Goal: Find specific page/section: Find specific page/section

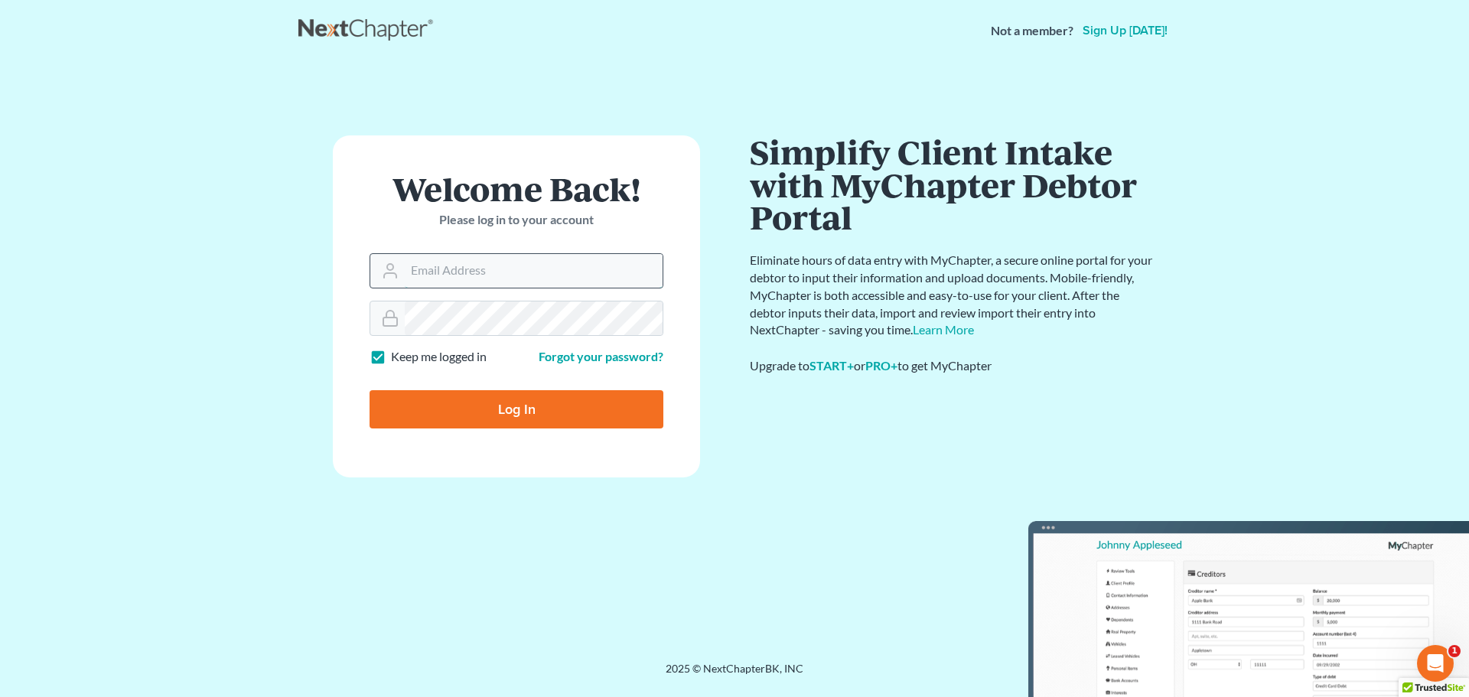
type input "tmstbbs@gmail.com"
click at [552, 263] on input "tmstbbs@gmail.com" at bounding box center [534, 271] width 258 height 34
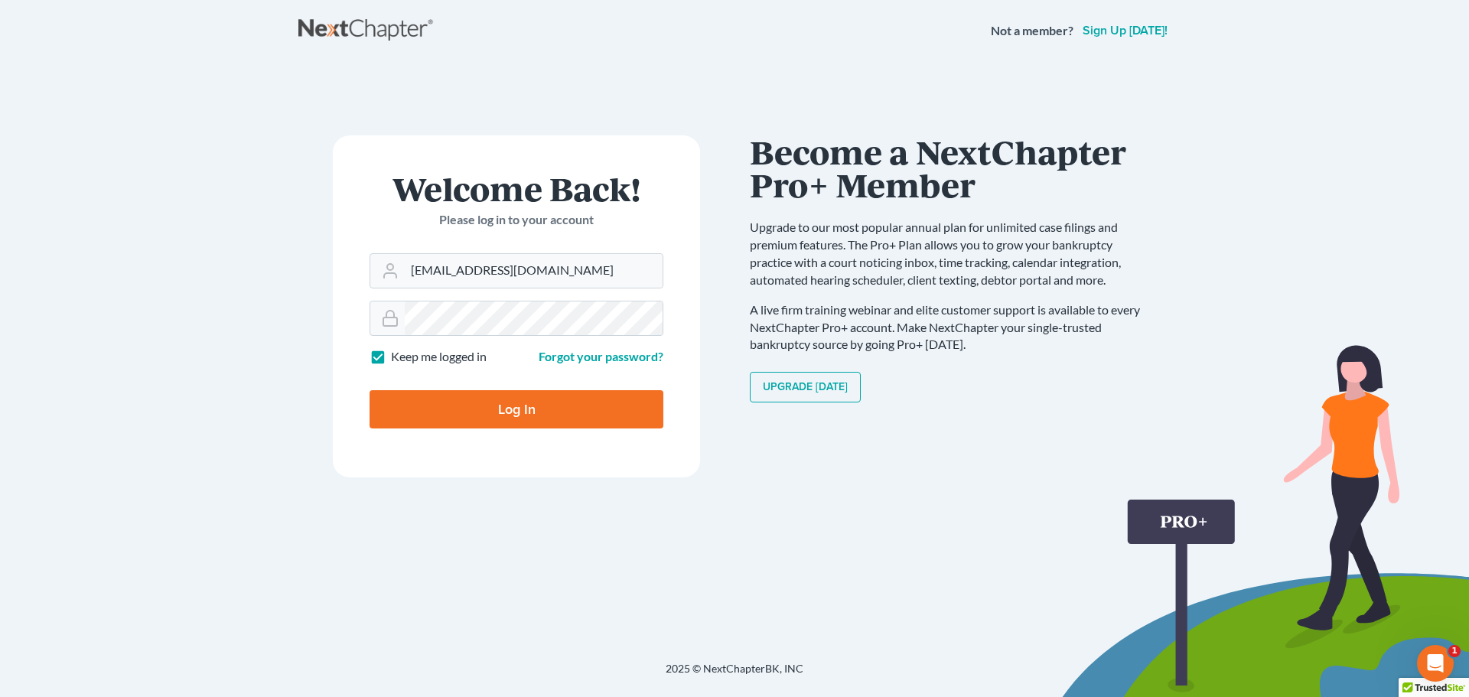
click at [308, 447] on div "Welcome Back! Please log in to your account Email Address tmstbbs@gmail.com Pas…" at bounding box center [516, 361] width 436 height 452
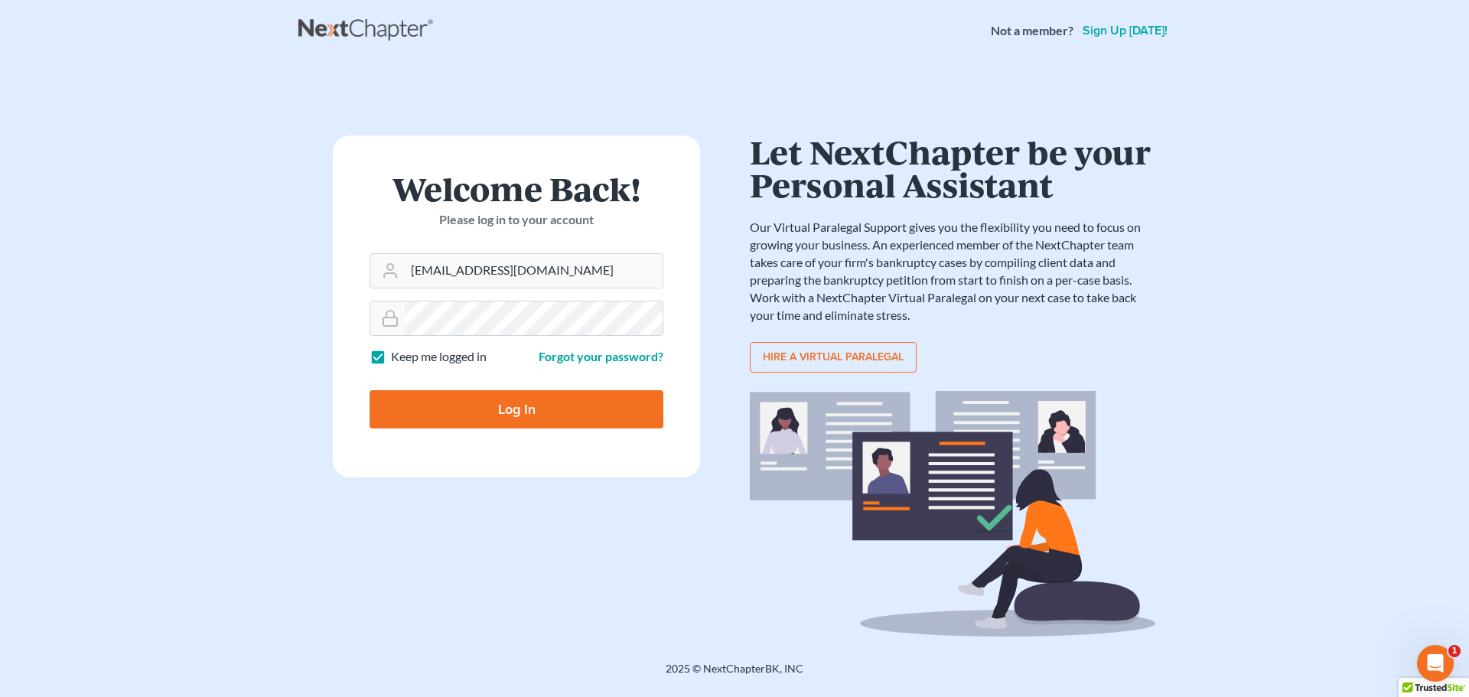
click at [436, 418] on input "Log In" at bounding box center [516, 409] width 294 height 38
type input "Thinking..."
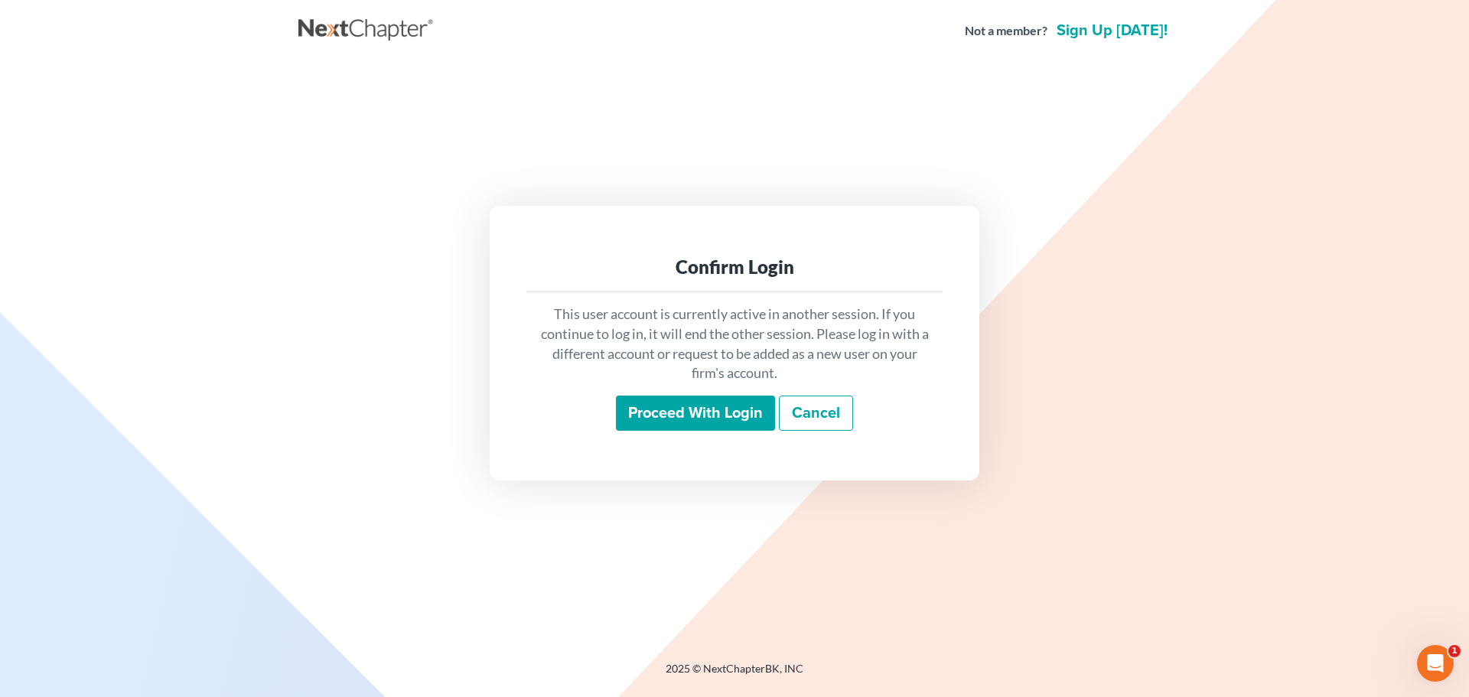
click at [730, 422] on input "Proceed with login" at bounding box center [695, 413] width 159 height 35
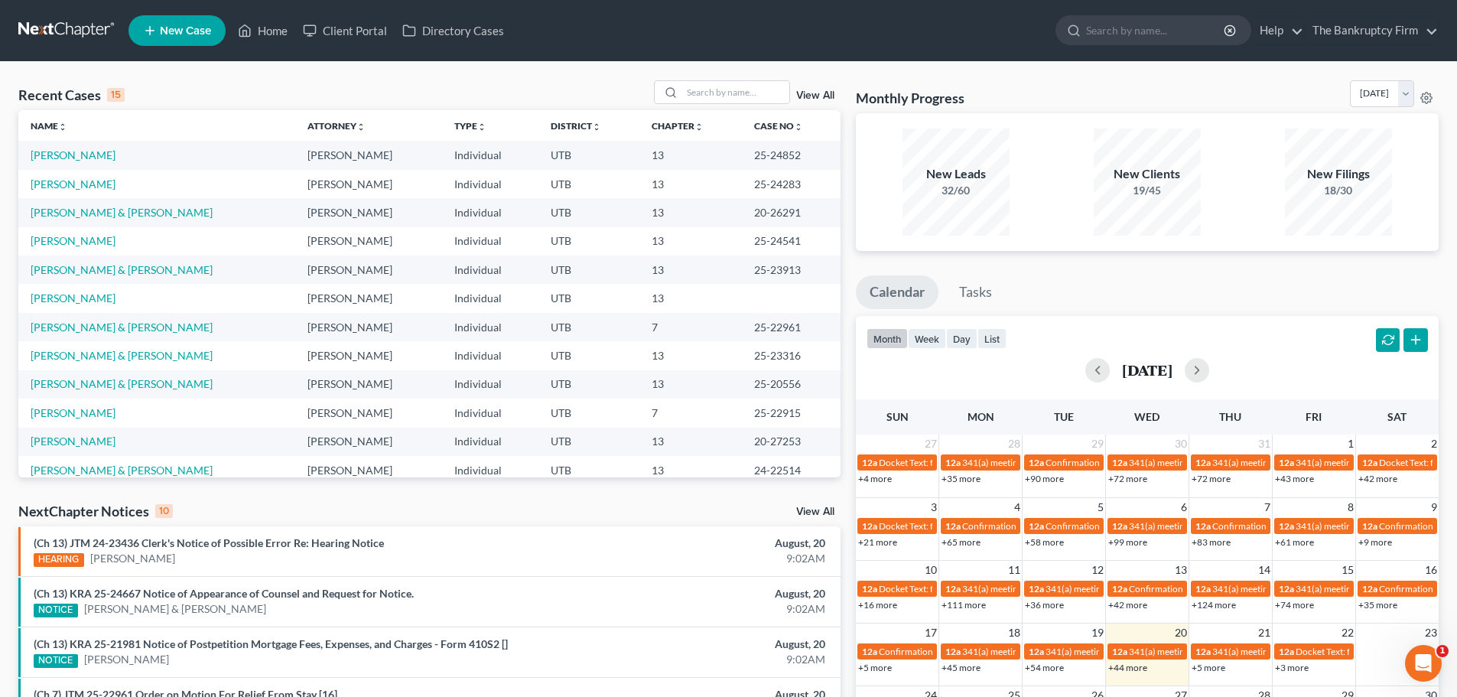
click at [816, 96] on link "View All" at bounding box center [815, 95] width 38 height 11
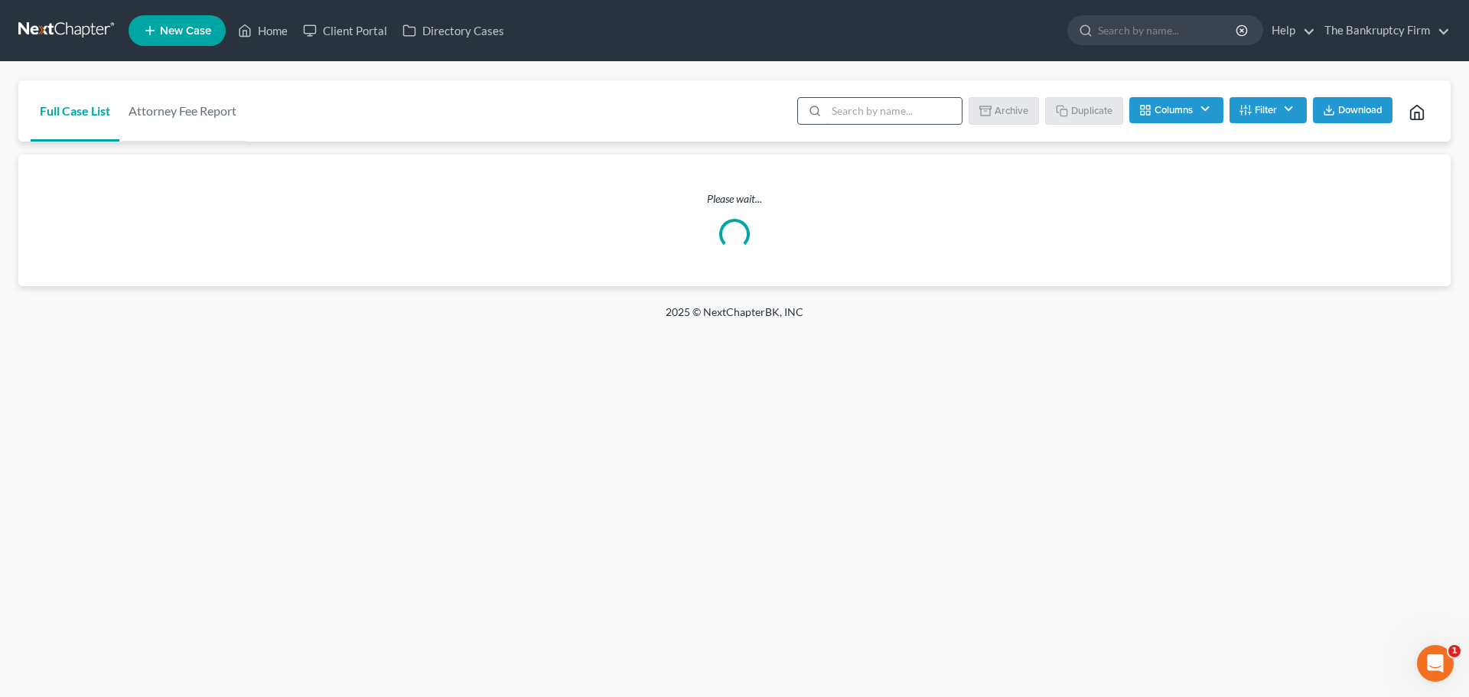
click at [896, 105] on input "search" at bounding box center [893, 111] width 135 height 26
type input "A"
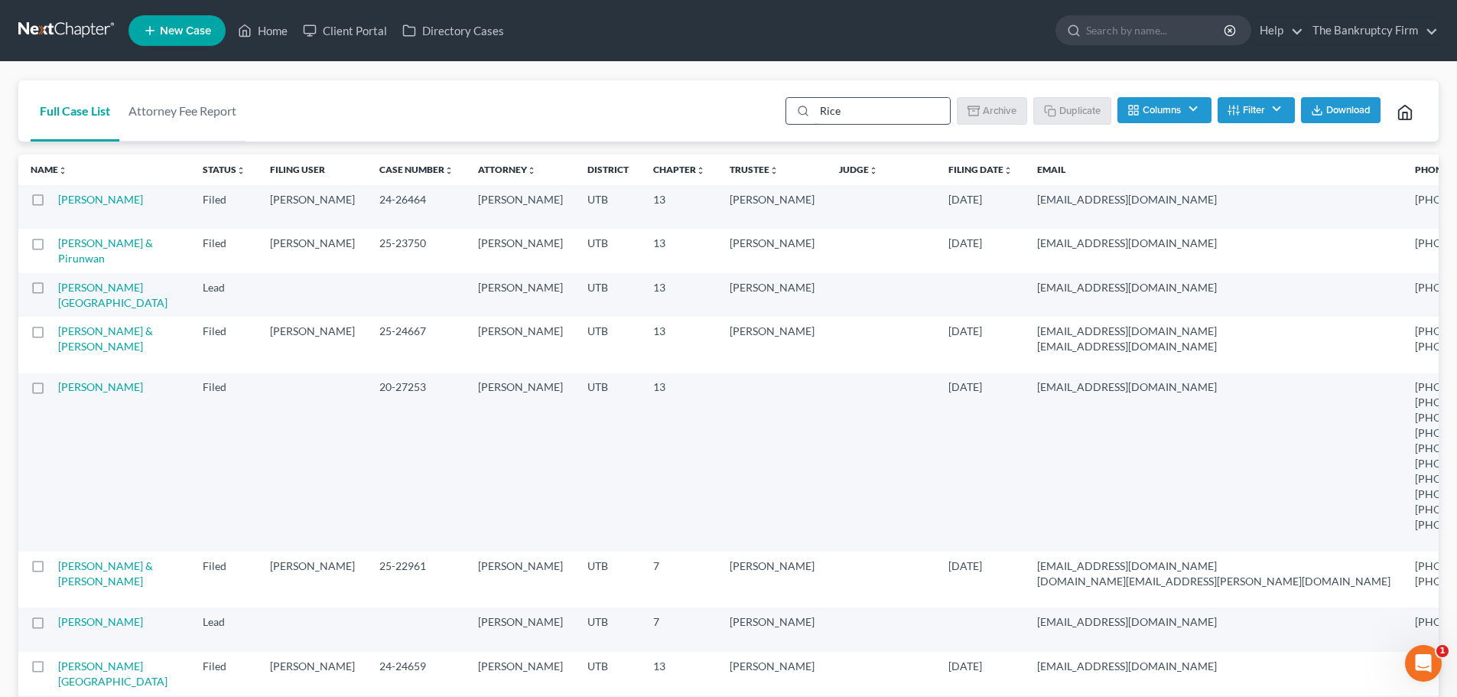
type input "Rice"
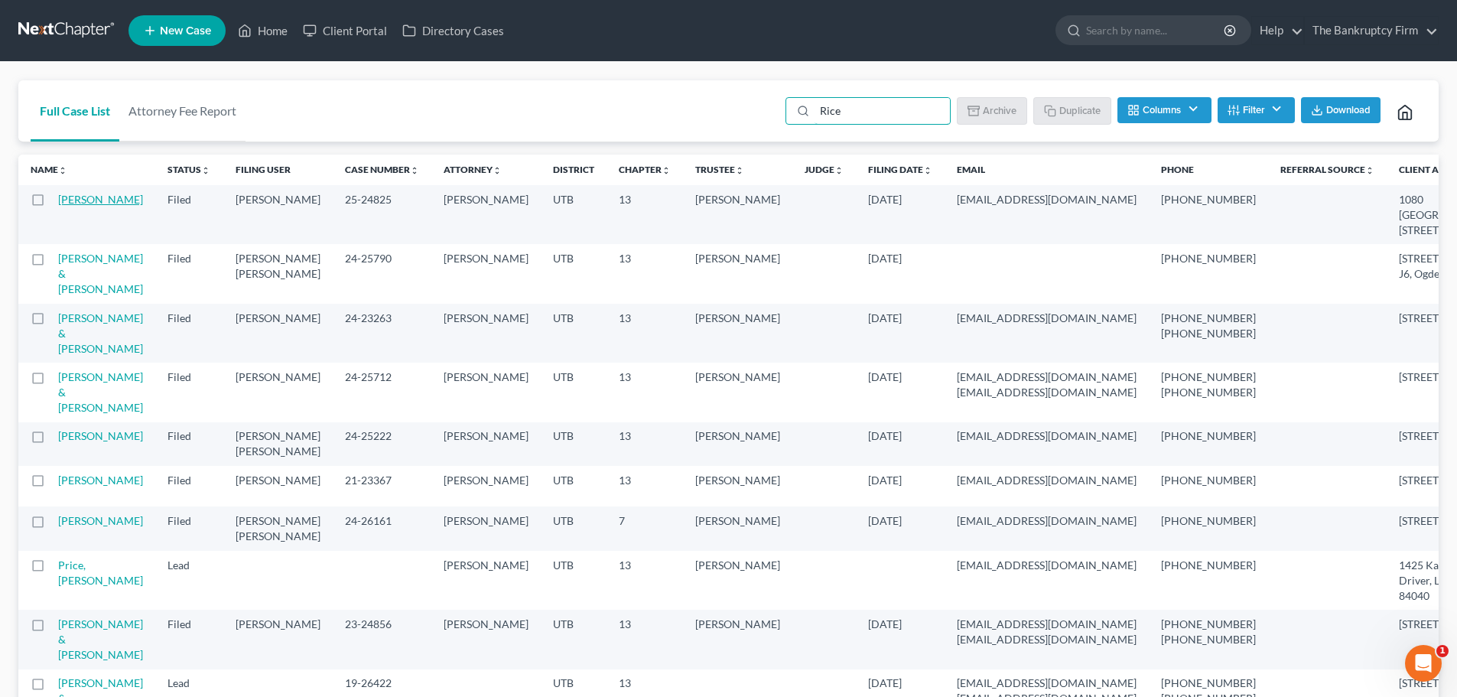
click at [73, 206] on link "[PERSON_NAME]" at bounding box center [100, 199] width 85 height 13
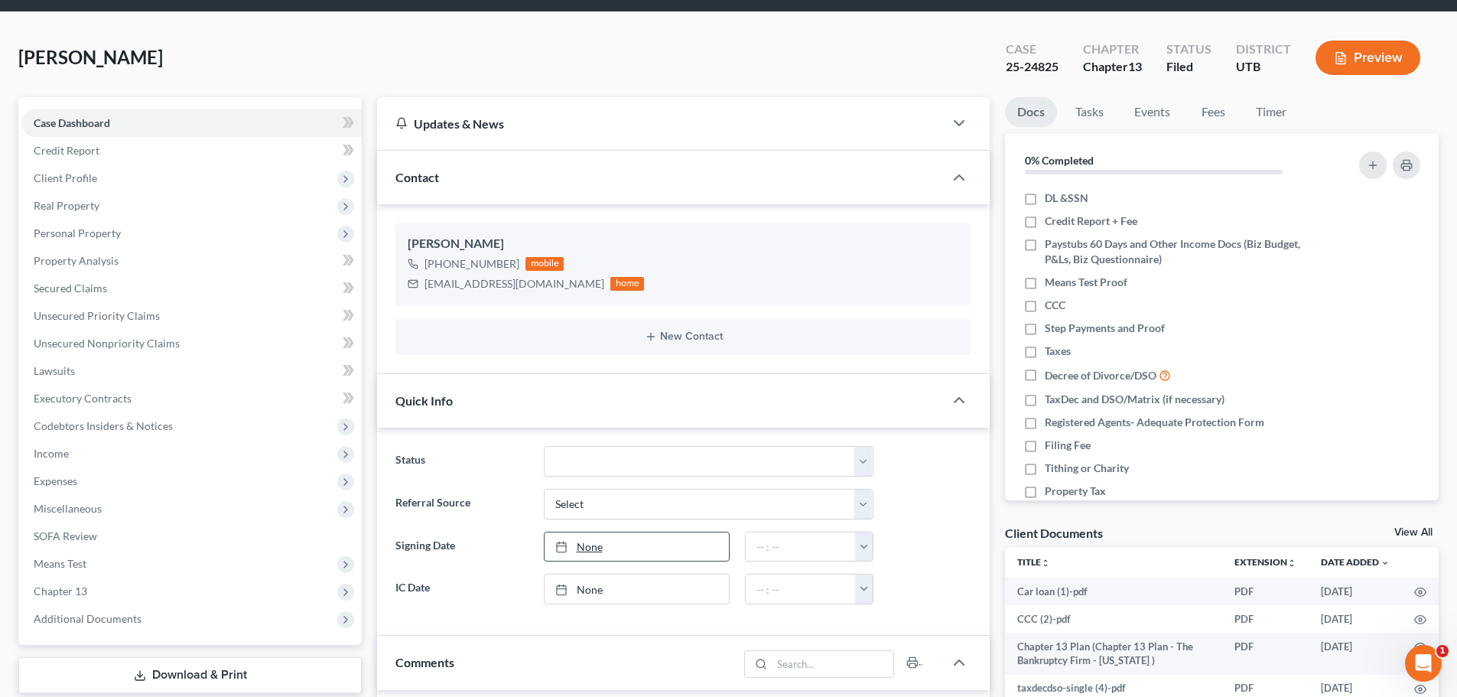
scroll to position [153, 0]
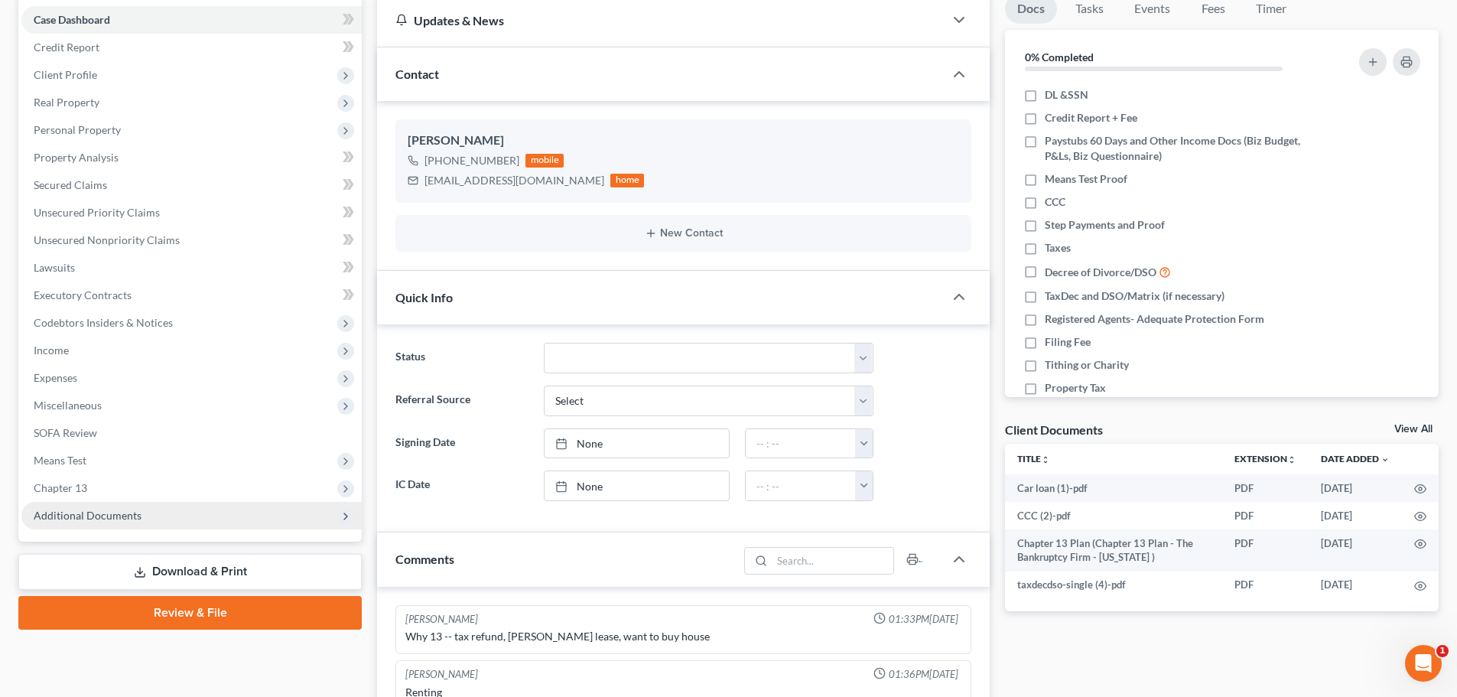
click at [163, 515] on span "Additional Documents" at bounding box center [191, 516] width 340 height 28
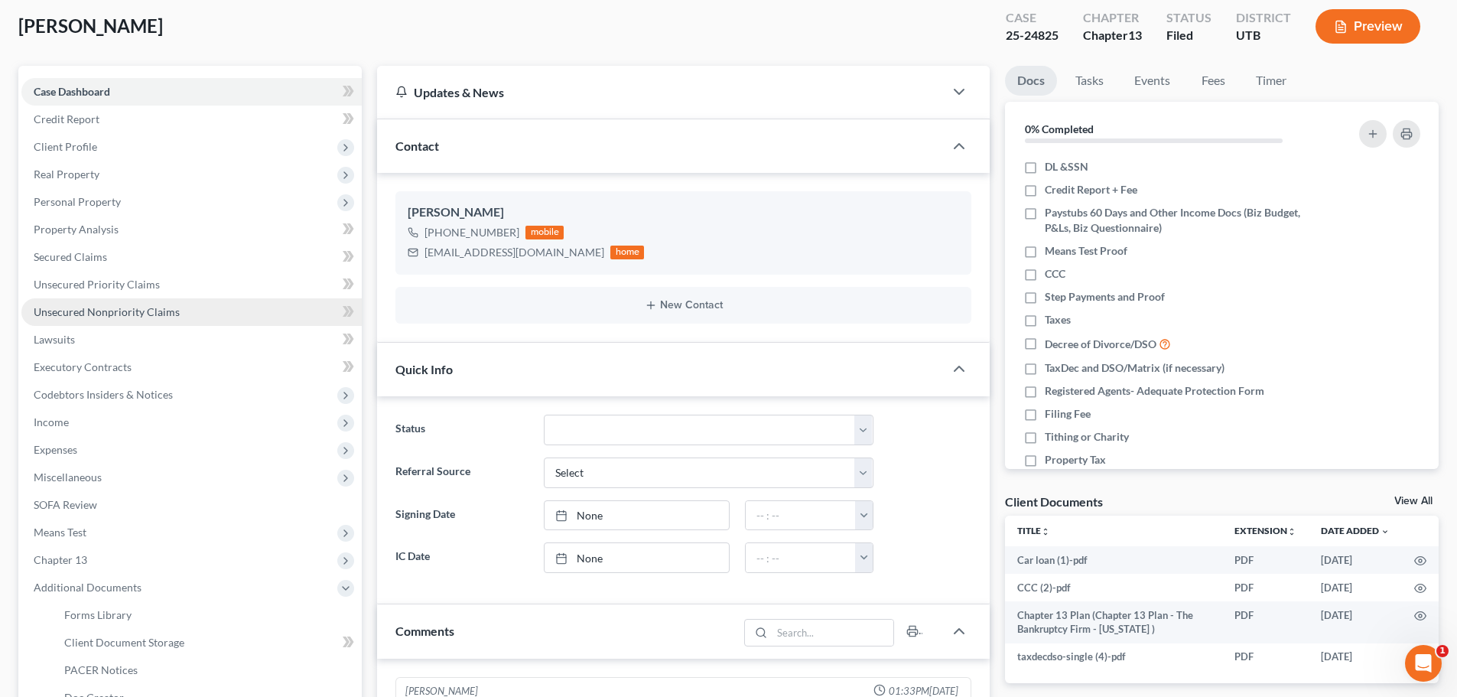
scroll to position [0, 0]
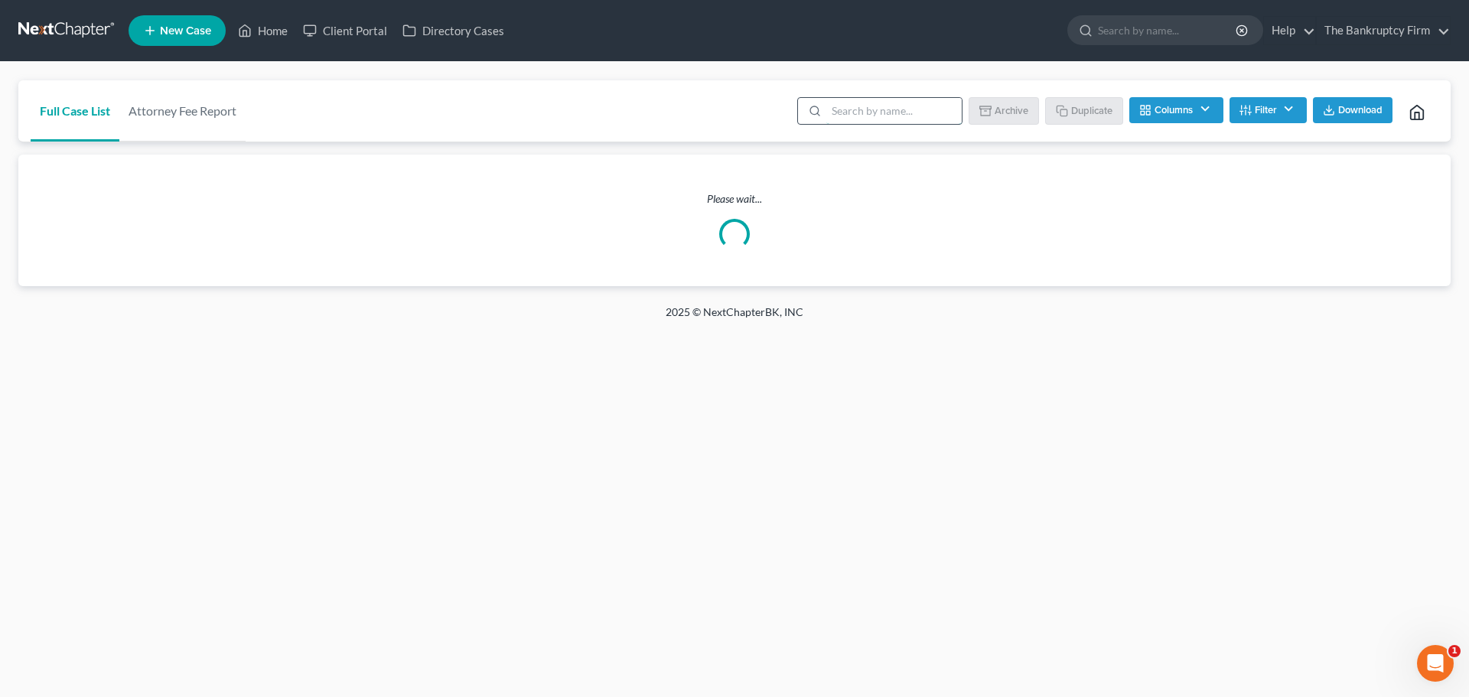
click at [858, 121] on input "search" at bounding box center [893, 111] width 135 height 26
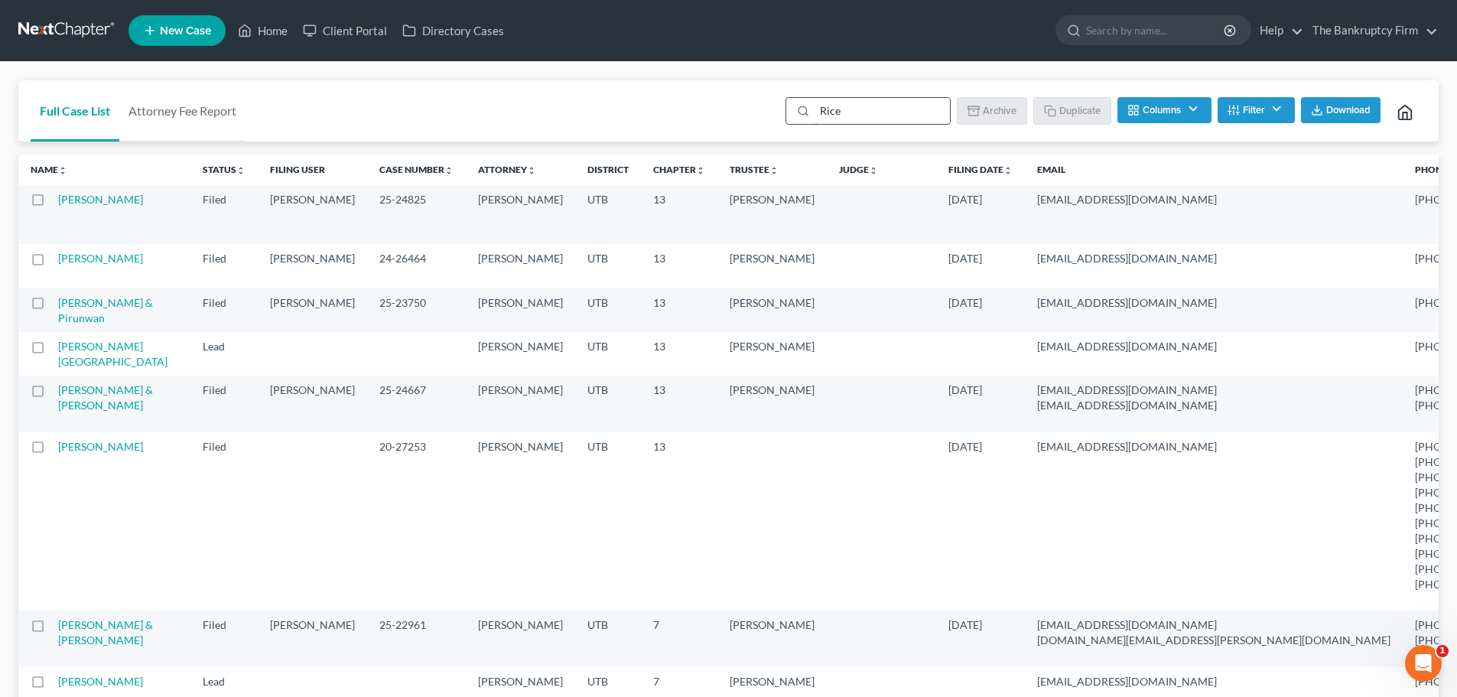
type input "Rice"
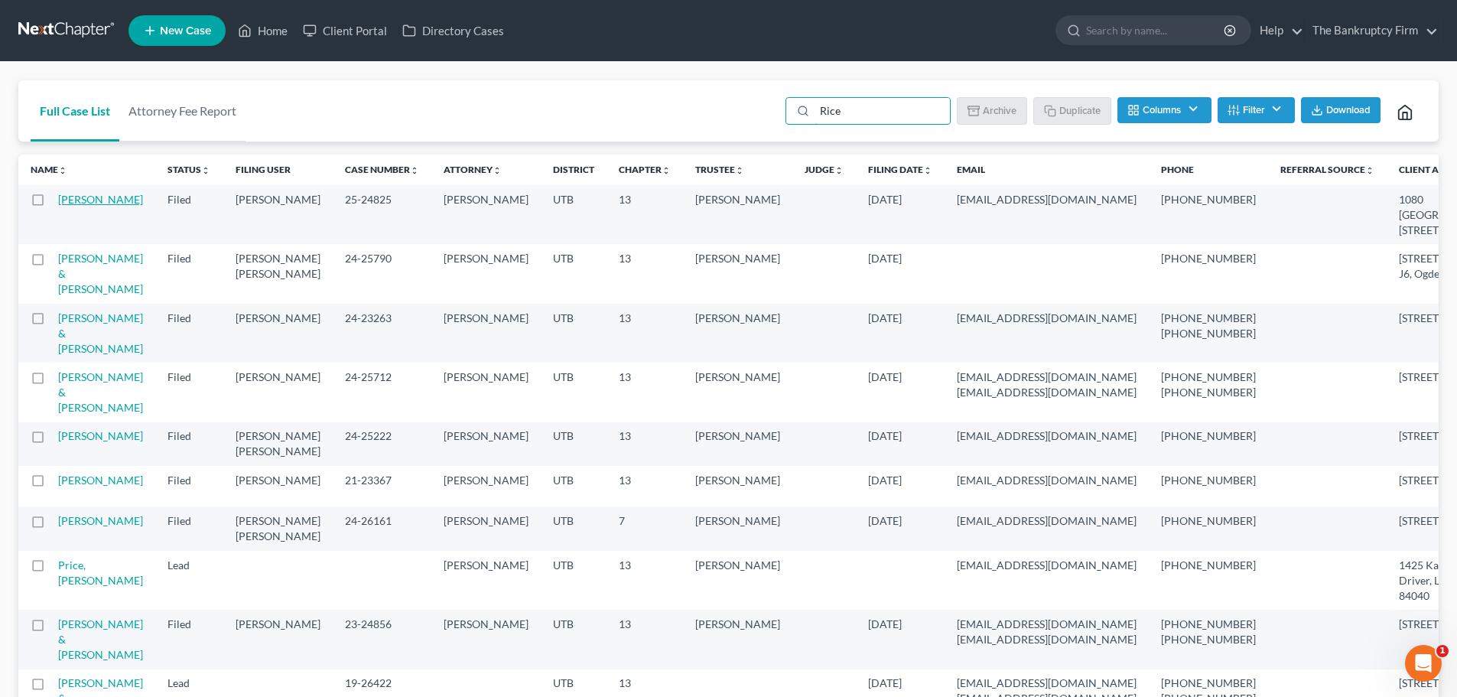
click at [69, 195] on link "[PERSON_NAME]" at bounding box center [100, 199] width 85 height 13
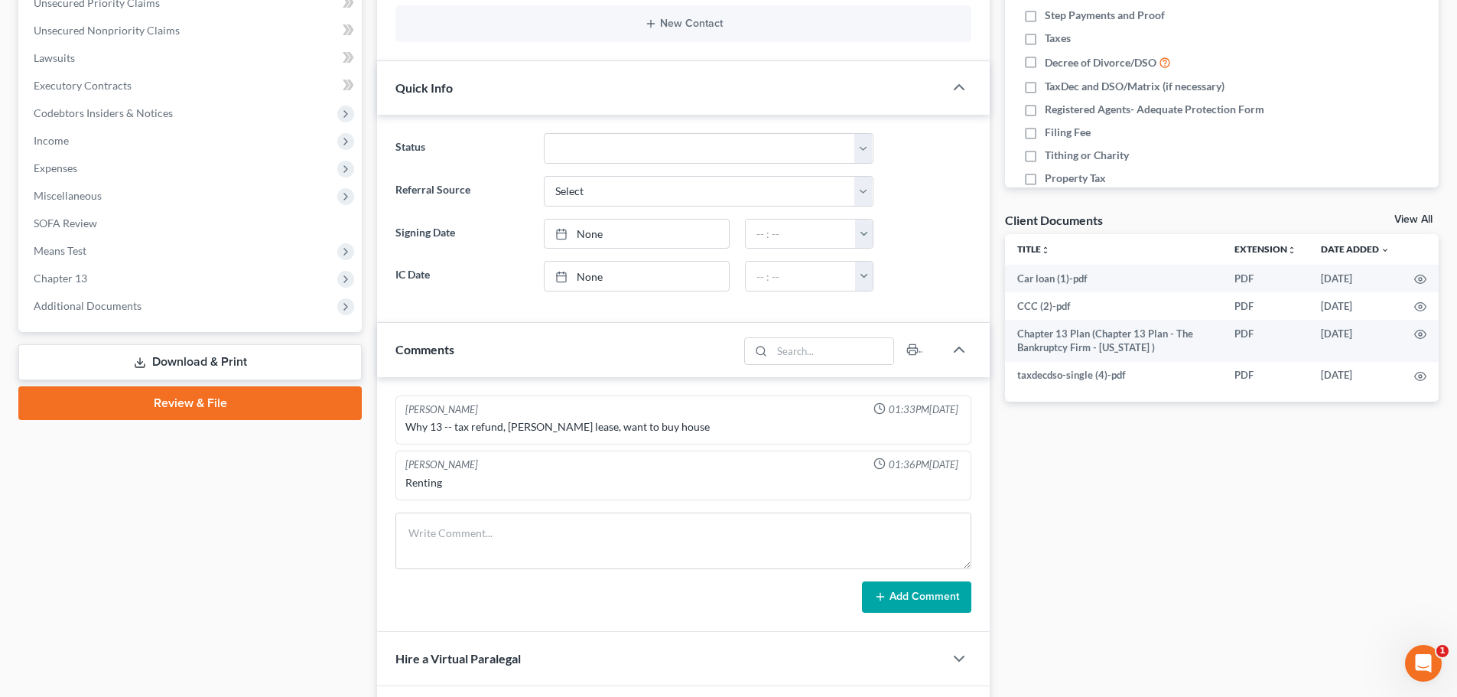
scroll to position [382, 0]
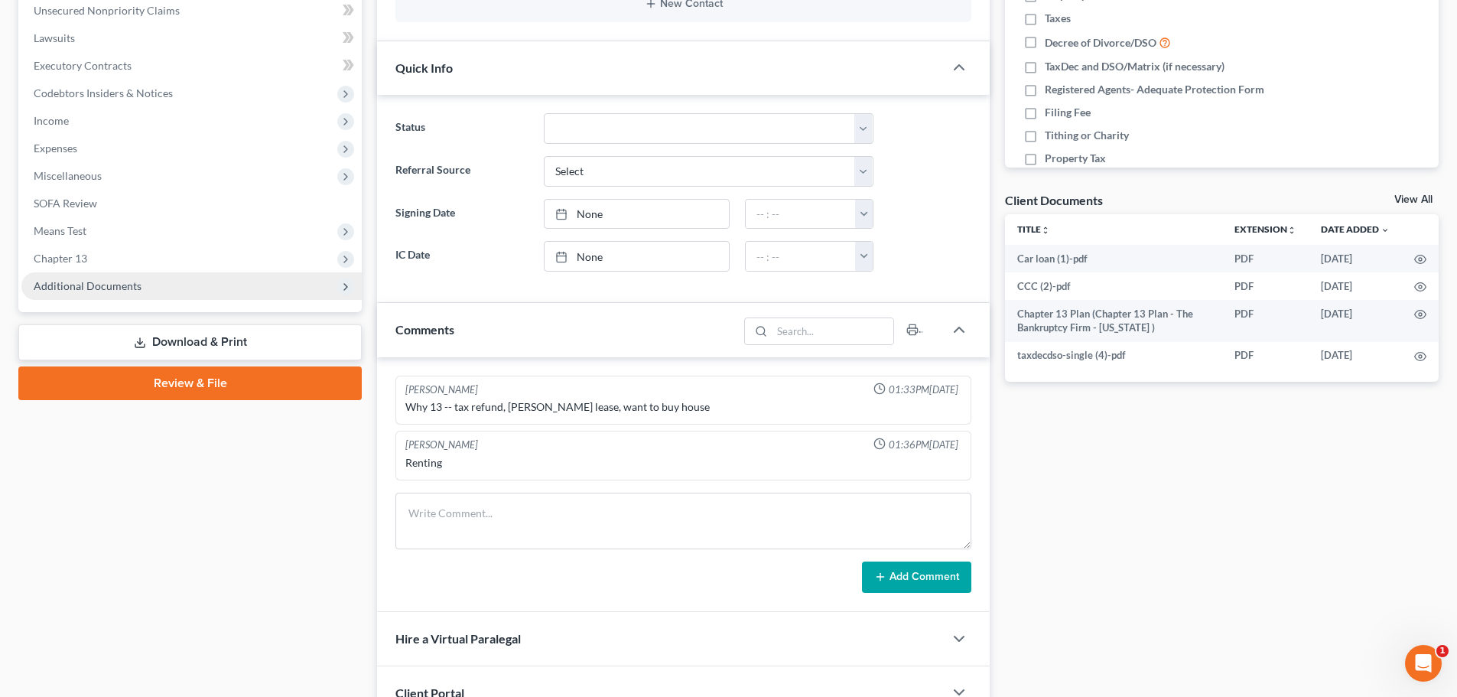
click at [146, 284] on span "Additional Documents" at bounding box center [191, 286] width 340 height 28
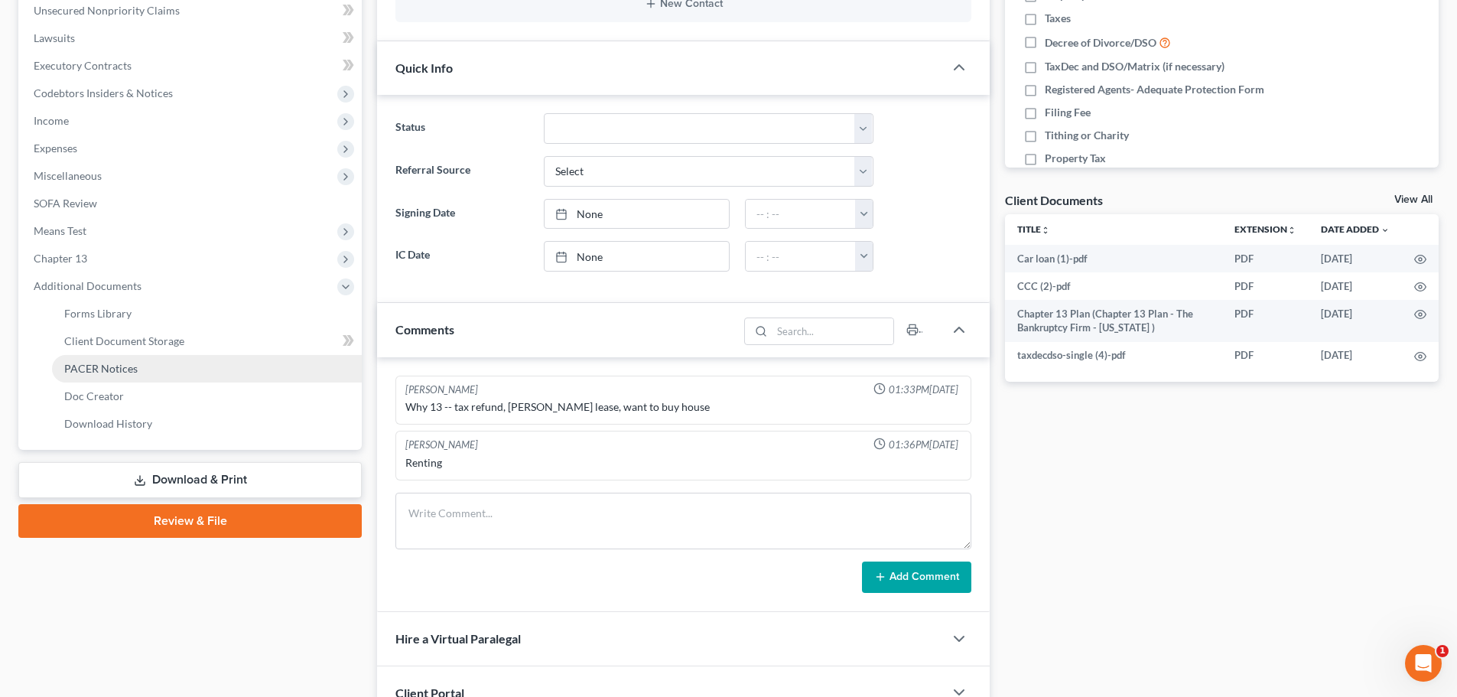
click at [144, 366] on link "PACER Notices" at bounding box center [207, 369] width 310 height 28
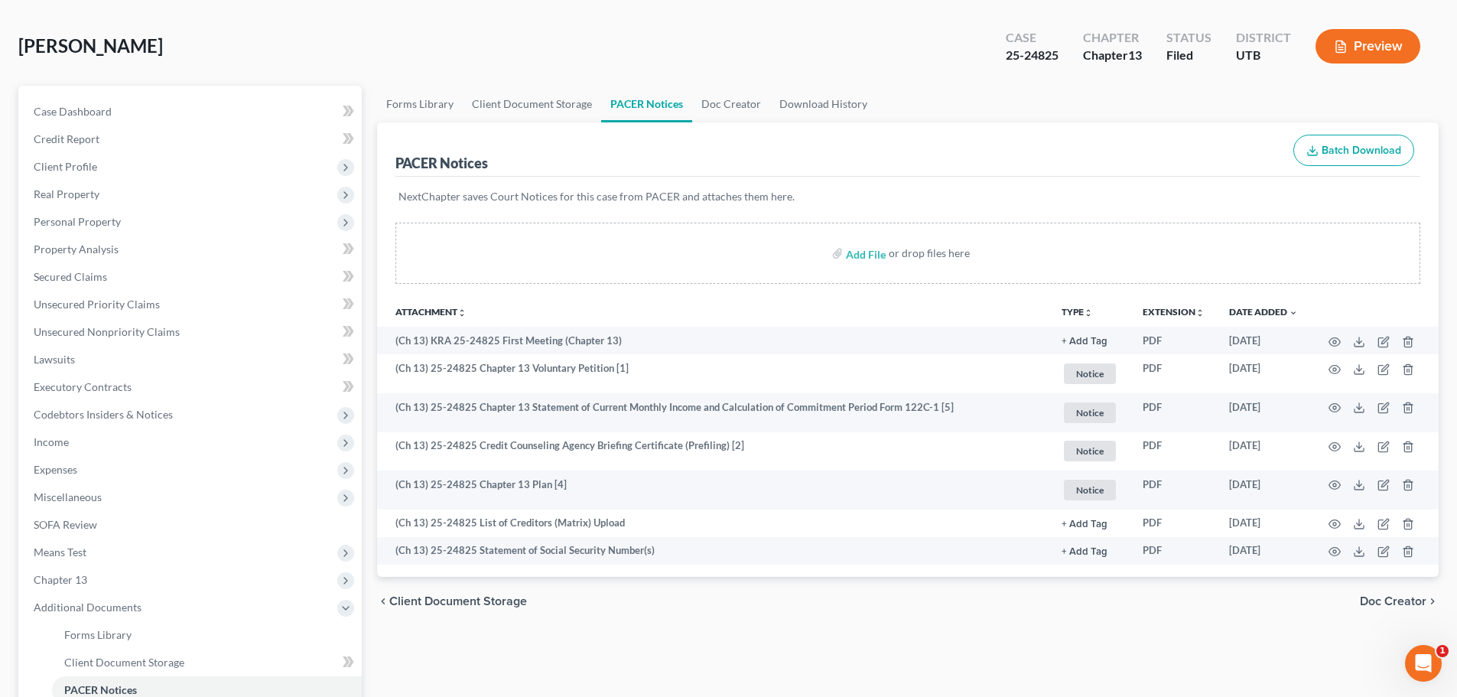
scroll to position [76, 0]
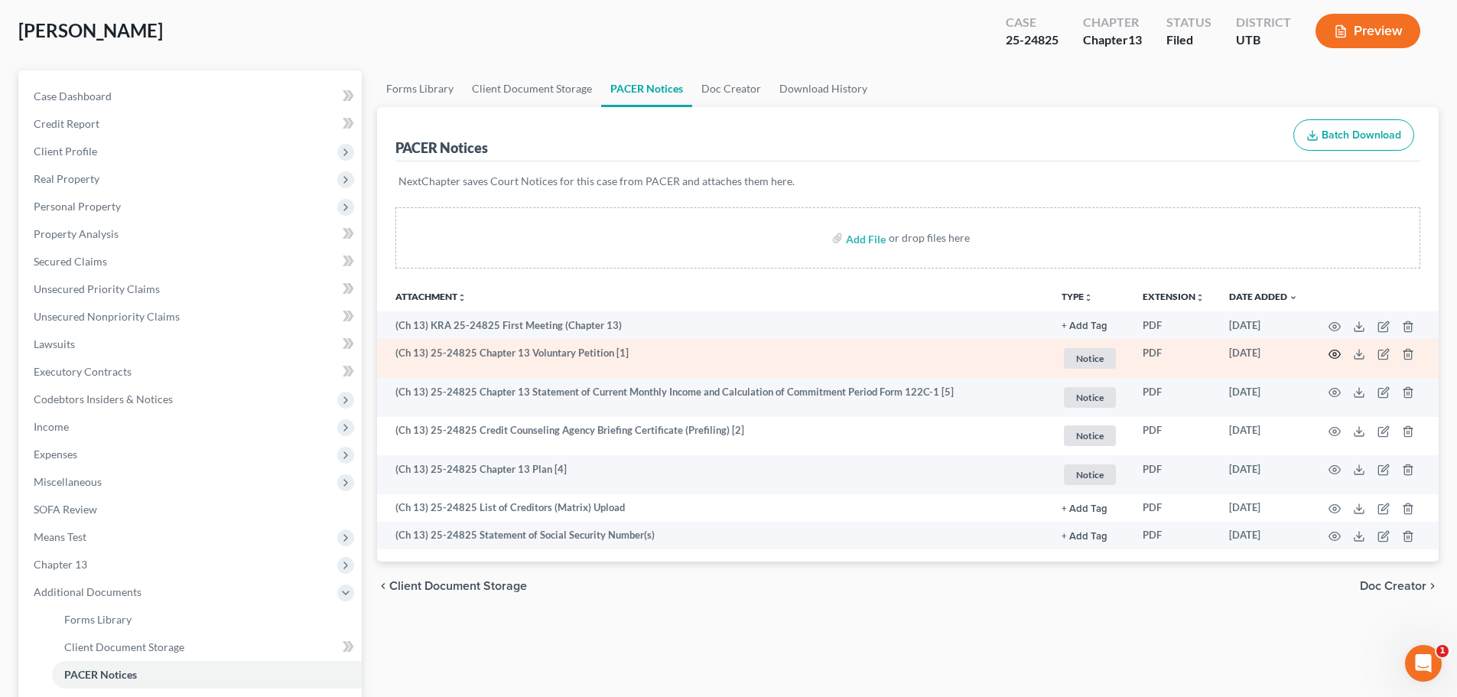
click at [1333, 355] on icon "button" at bounding box center [1335, 354] width 12 height 12
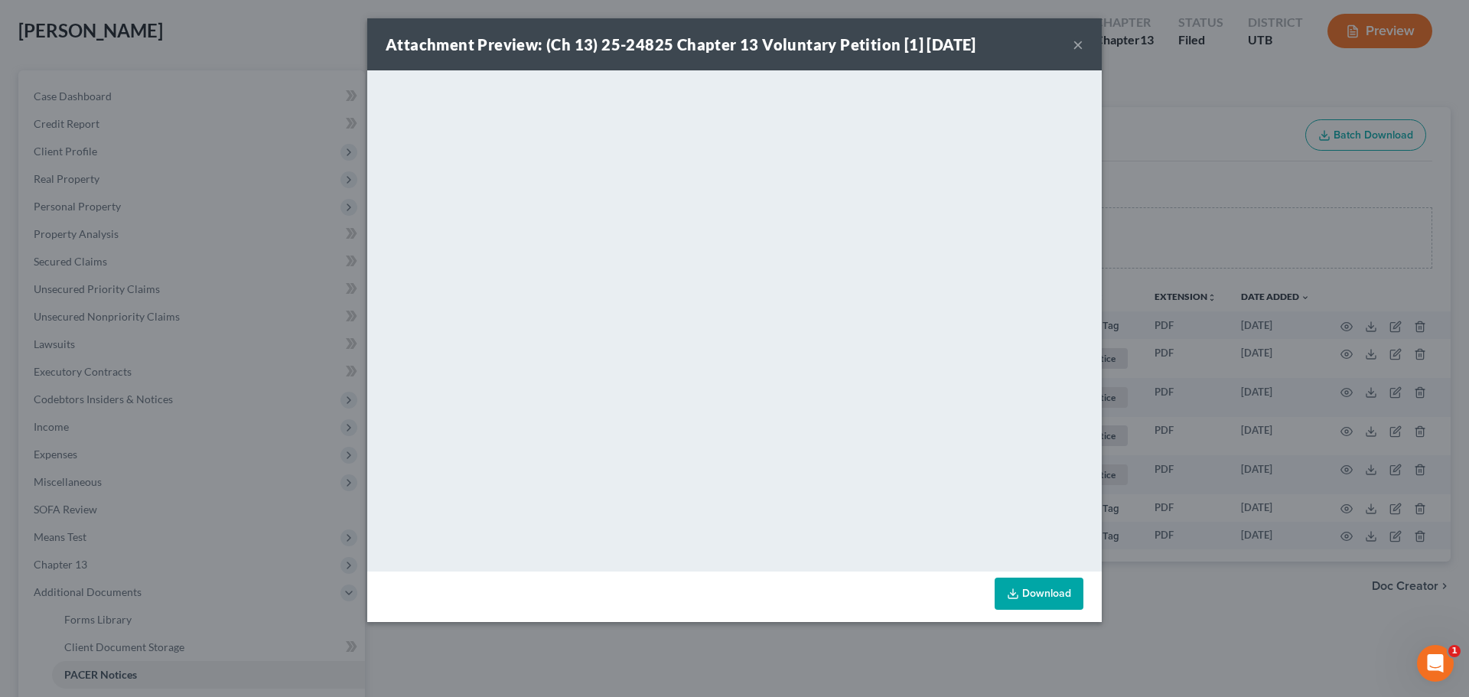
click at [1073, 37] on button "×" at bounding box center [1078, 44] width 11 height 18
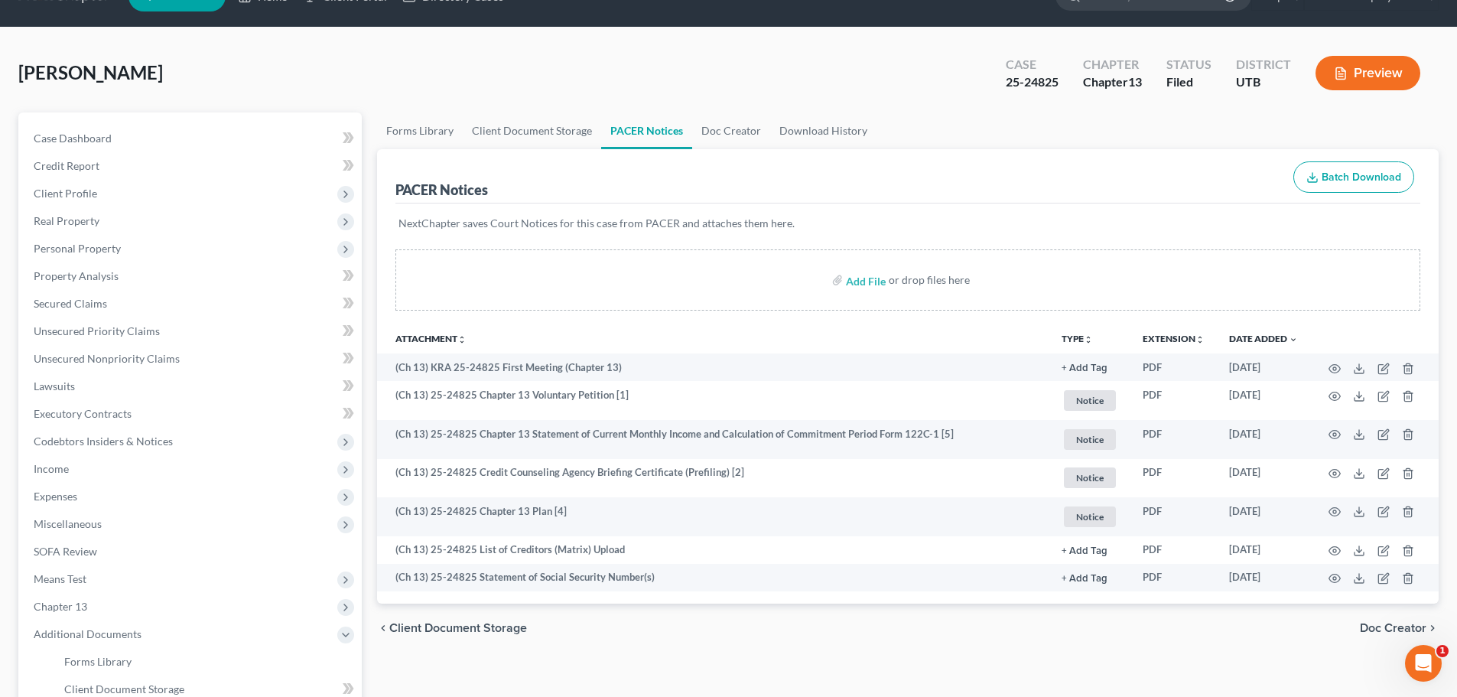
scroll to position [0, 0]
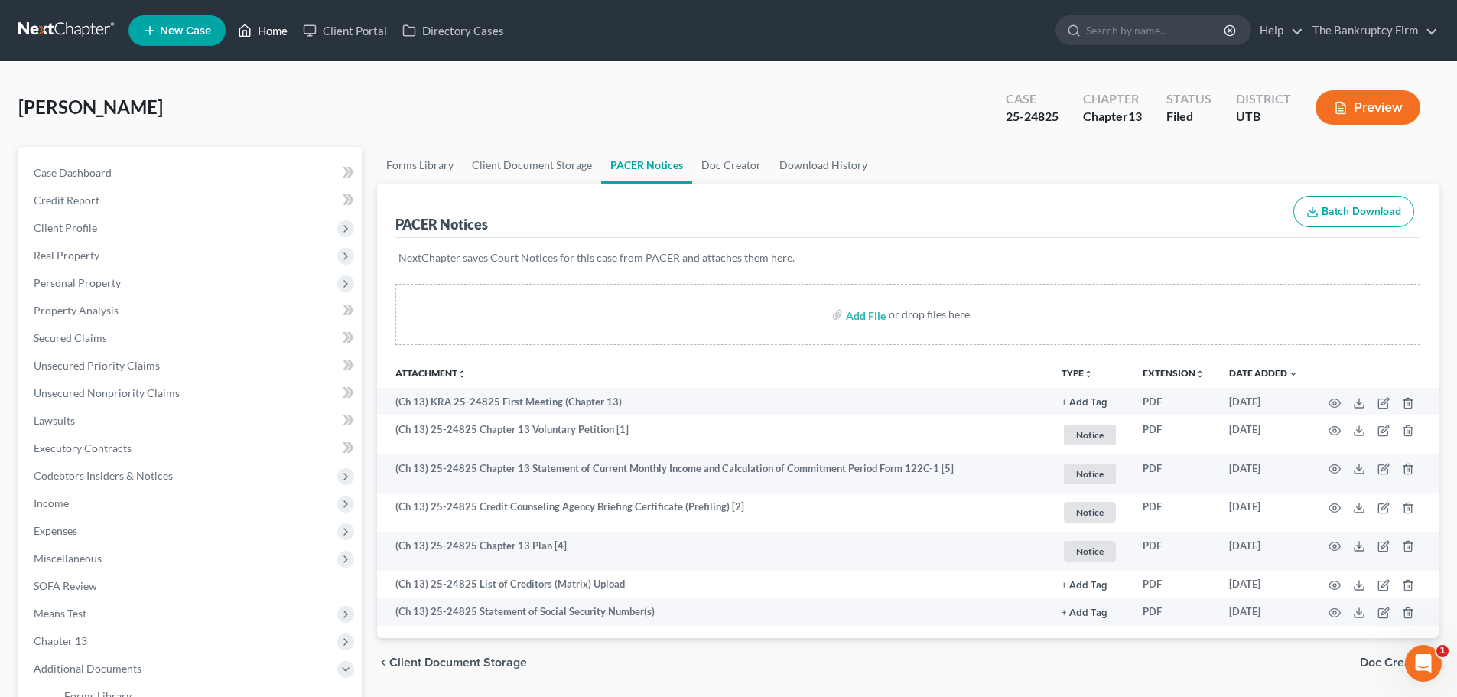
click at [254, 24] on link "Home" at bounding box center [262, 31] width 65 height 28
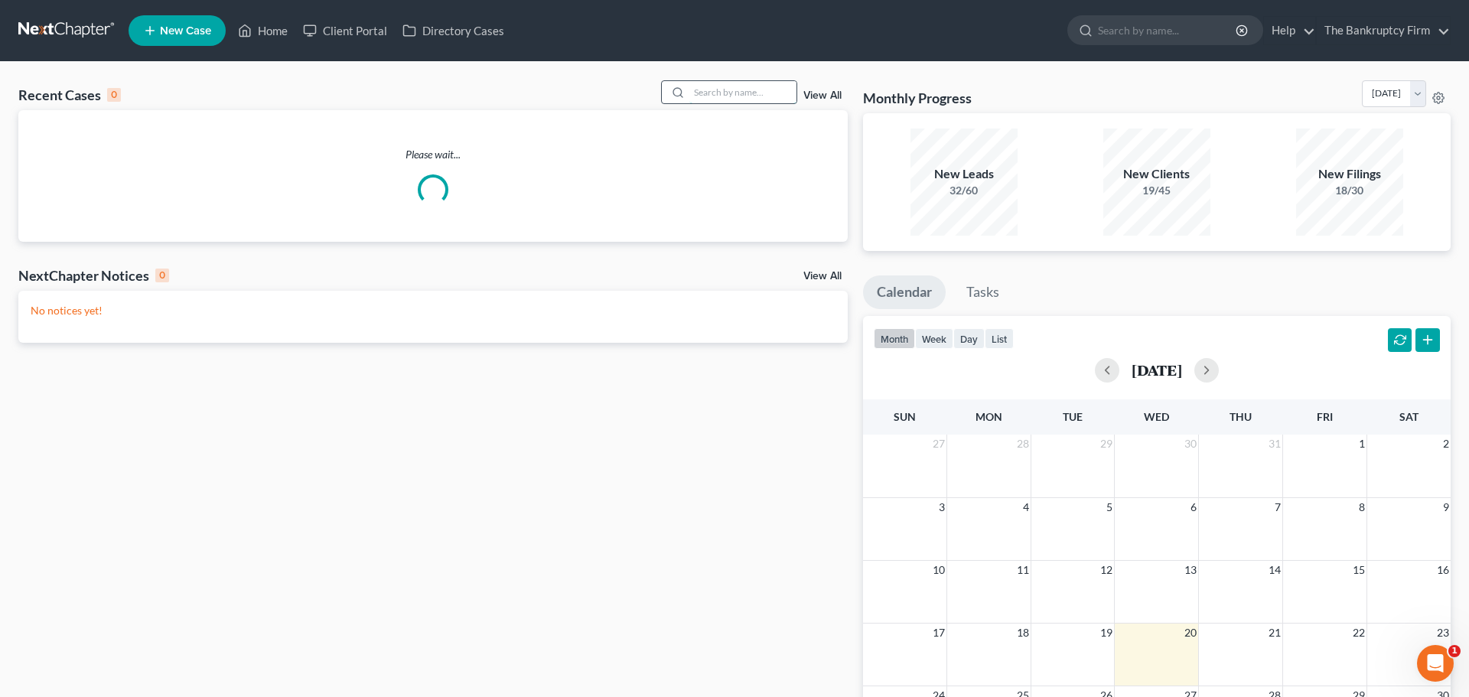
click at [742, 92] on input "search" at bounding box center [742, 92] width 107 height 22
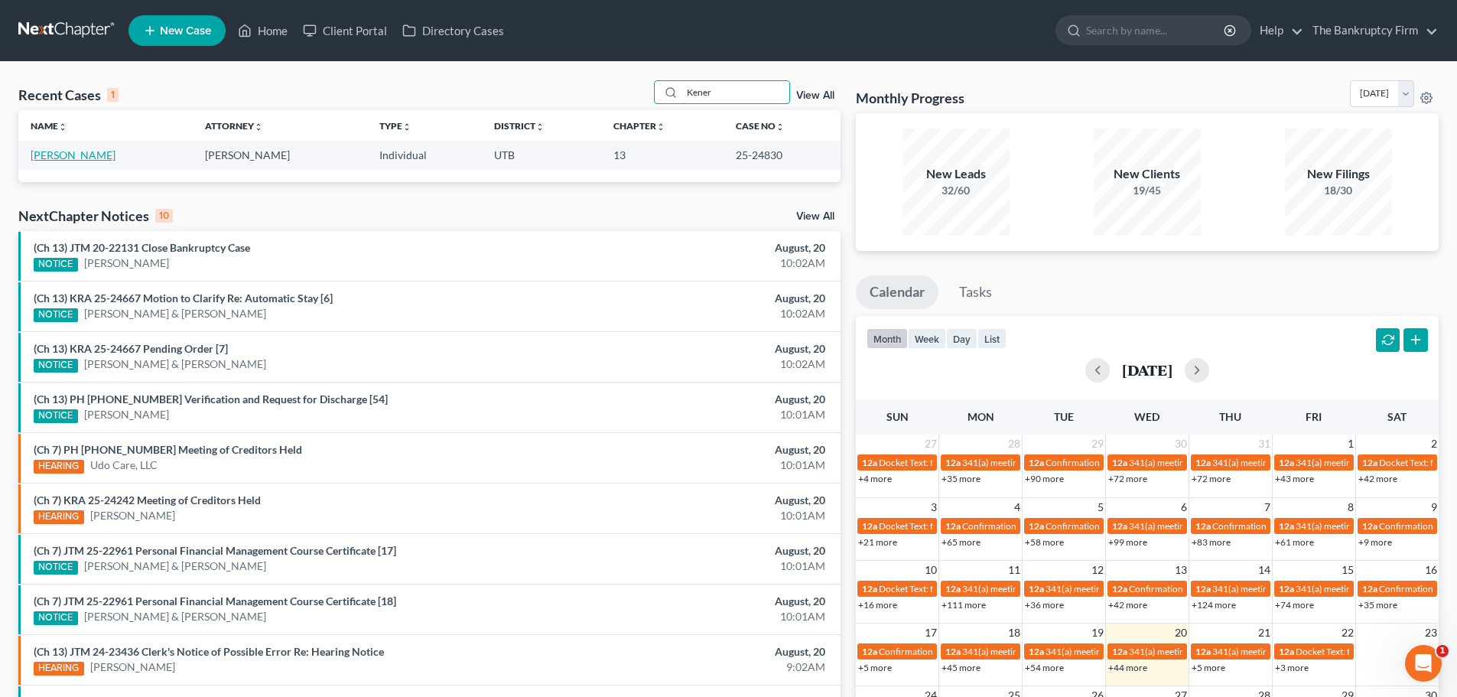
type input "Kener"
click at [77, 152] on link "[PERSON_NAME]" at bounding box center [73, 154] width 85 height 13
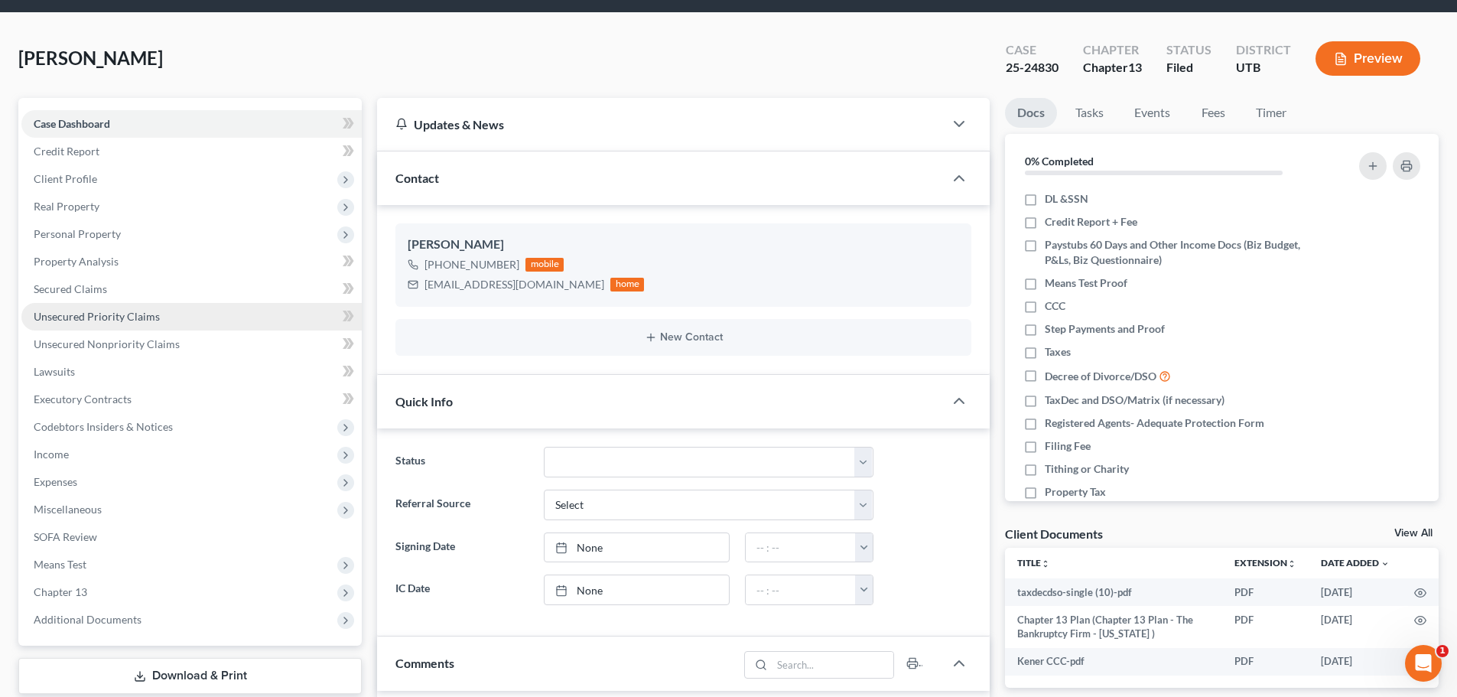
scroll to position [76, 0]
